Goal: Check status: Check status

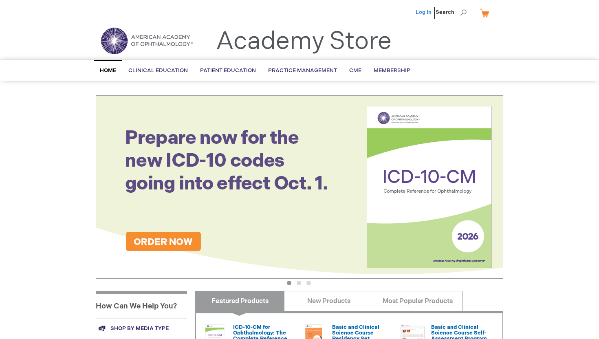
click at [424, 11] on link "Log In" at bounding box center [424, 12] width 16 height 7
click at [396, 13] on span "[PERSON_NAME]" at bounding box center [383, 12] width 45 height 7
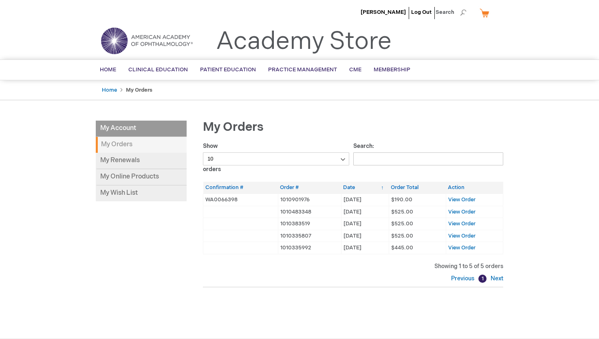
click at [122, 126] on li "My Account" at bounding box center [141, 129] width 91 height 16
click at [111, 128] on li "My Account" at bounding box center [141, 129] width 91 height 16
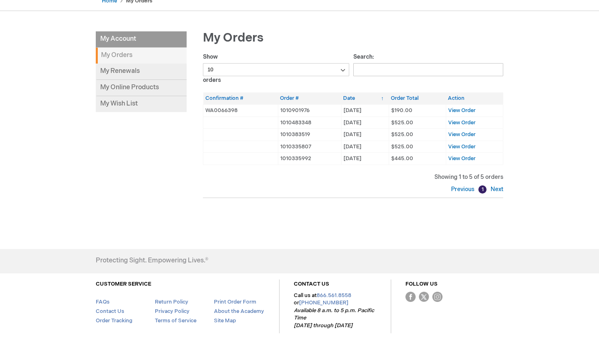
scroll to position [59, 0]
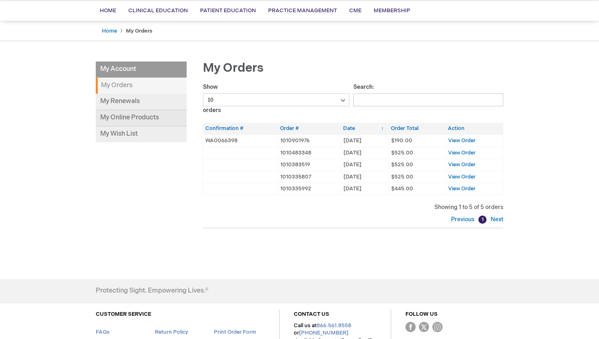
click at [115, 118] on link "My Online Products" at bounding box center [141, 118] width 91 height 16
click at [118, 102] on link "My Renewals" at bounding box center [141, 102] width 91 height 16
click at [113, 68] on li "My Account" at bounding box center [141, 70] width 91 height 16
click at [104, 29] on link "Home" at bounding box center [109, 31] width 15 height 7
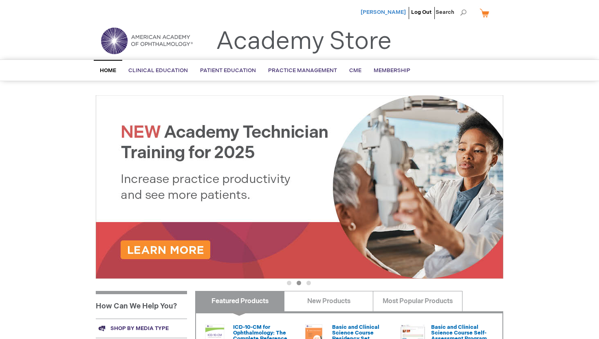
click at [386, 12] on span "[PERSON_NAME]" at bounding box center [383, 12] width 45 height 7
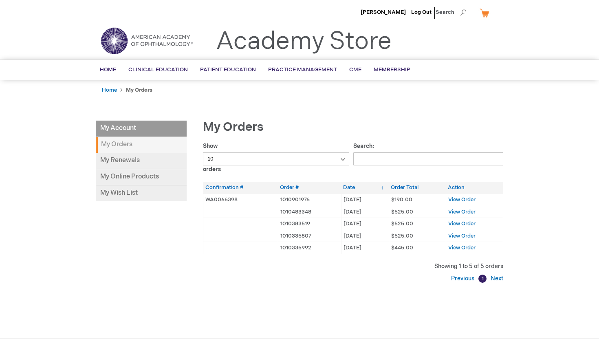
click at [107, 86] on ul "Home My Orders" at bounding box center [300, 90] width 408 height 20
click at [118, 124] on li "My Account" at bounding box center [141, 129] width 91 height 16
click at [118, 130] on li "My Account" at bounding box center [141, 129] width 91 height 16
click at [424, 10] on link "Log Out" at bounding box center [421, 12] width 20 height 7
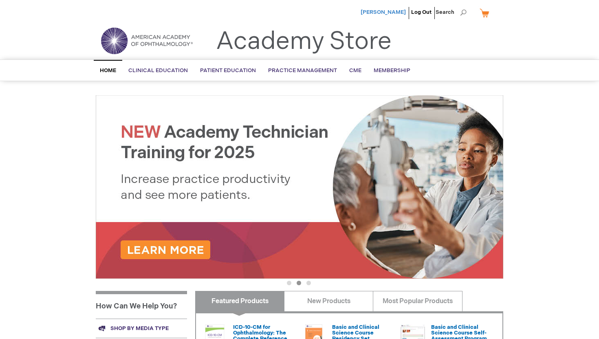
click at [391, 14] on span "[PERSON_NAME]" at bounding box center [383, 12] width 45 height 7
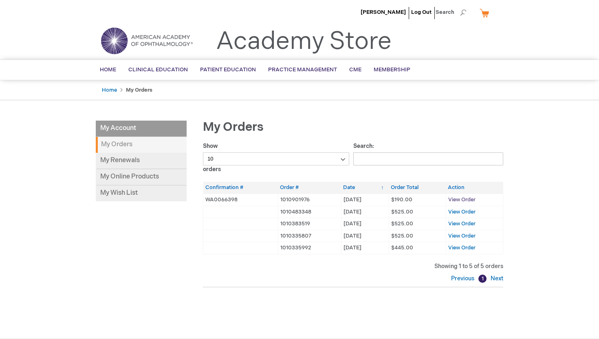
click at [455, 199] on span "View Order" at bounding box center [462, 200] width 27 height 7
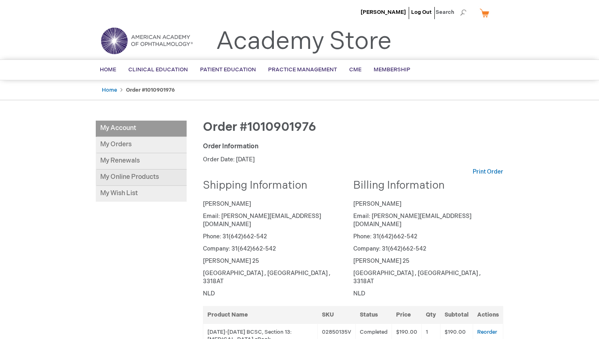
click at [121, 183] on link "My Online Products" at bounding box center [141, 178] width 91 height 16
click at [117, 179] on link "My Online Products" at bounding box center [141, 178] width 91 height 16
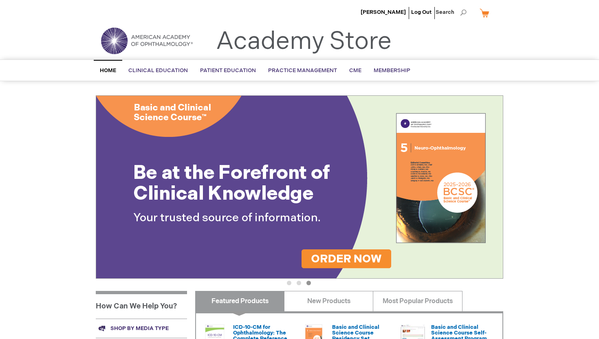
click at [385, 15] on li "[PERSON_NAME]" at bounding box center [383, 12] width 49 height 24
click at [385, 13] on span "[PERSON_NAME]" at bounding box center [383, 12] width 45 height 7
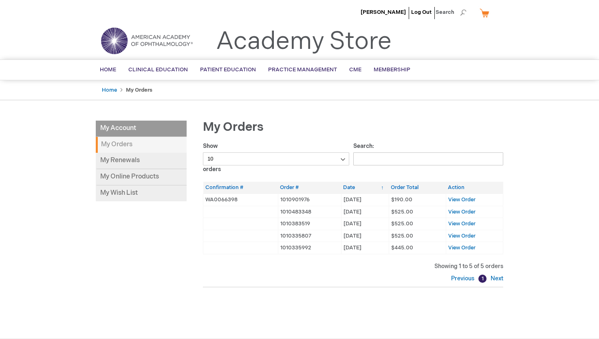
click at [371, 203] on td "[DATE] [DATE]" at bounding box center [365, 200] width 48 height 12
click at [404, 203] on span "$190.00" at bounding box center [401, 200] width 21 height 7
click at [452, 200] on span "View Order" at bounding box center [462, 200] width 27 height 7
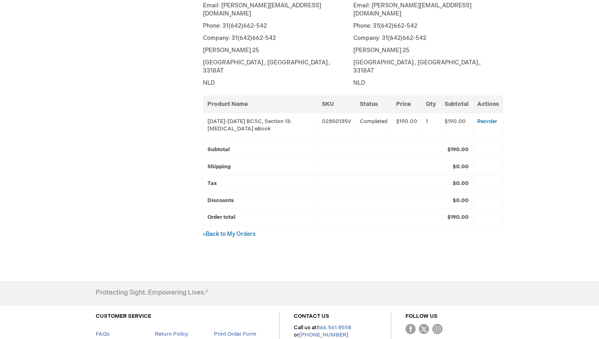
scroll to position [212, 0]
click at [261, 112] on td "[DATE]-[DATE] BCSC, Section 13: [MEDICAL_DATA] eBook" at bounding box center [260, 124] width 115 height 24
click at [240, 112] on td "[DATE]-[DATE] BCSC, Section 13: [MEDICAL_DATA] eBook" at bounding box center [260, 124] width 115 height 24
click at [369, 112] on td "Completed" at bounding box center [374, 124] width 36 height 24
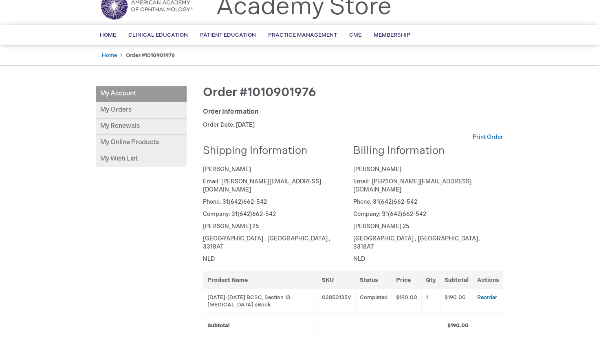
scroll to position [0, 0]
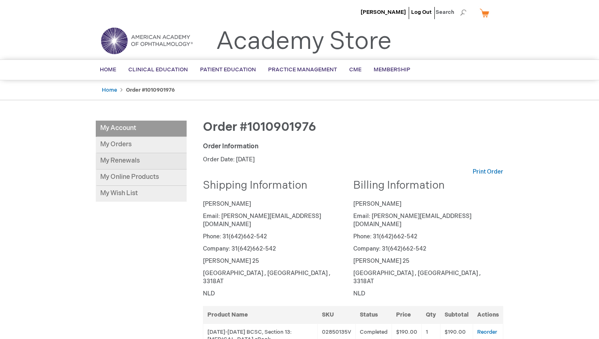
click at [114, 163] on link "My Renewals" at bounding box center [141, 161] width 91 height 16
click at [117, 149] on link "My Orders" at bounding box center [141, 145] width 91 height 16
